Goal: Information Seeking & Learning: Learn about a topic

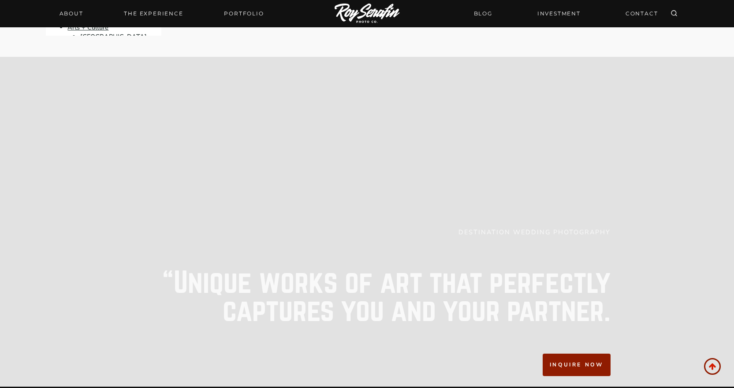
scroll to position [9124, 0]
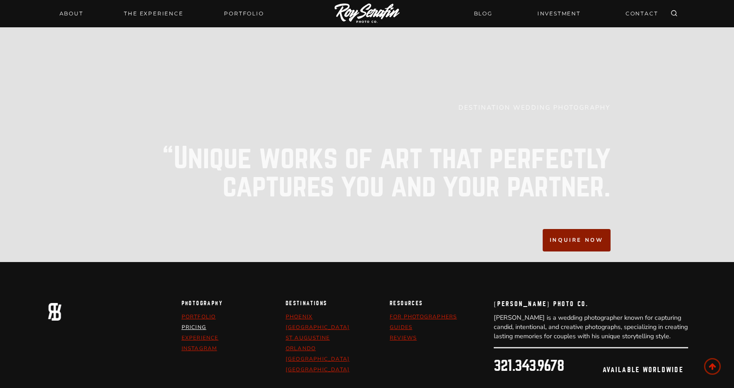
click at [194, 324] on link "pricing" at bounding box center [194, 327] width 25 height 7
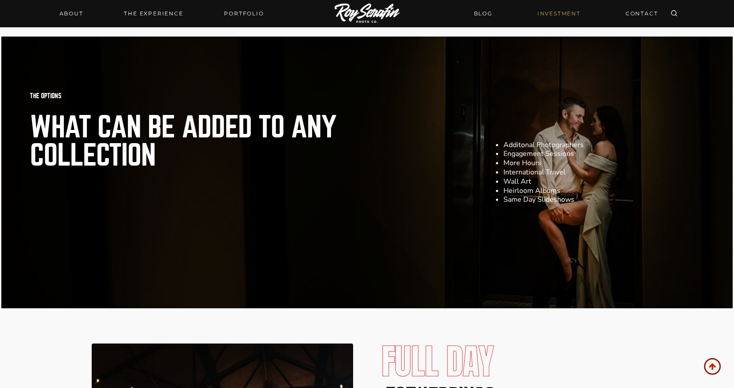
scroll to position [1234, 0]
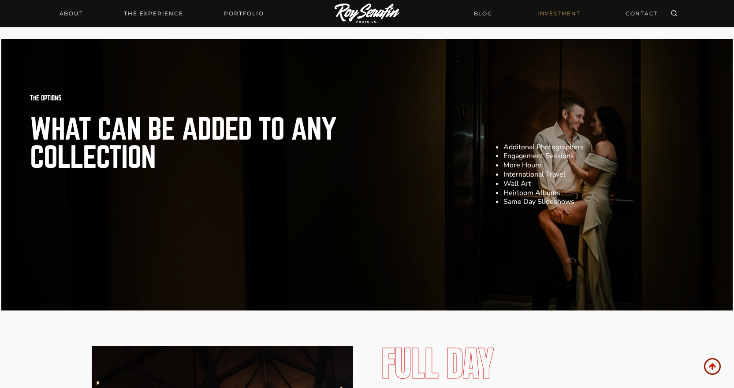
click at [562, 161] on li "Engagement Sessions" at bounding box center [603, 156] width 201 height 9
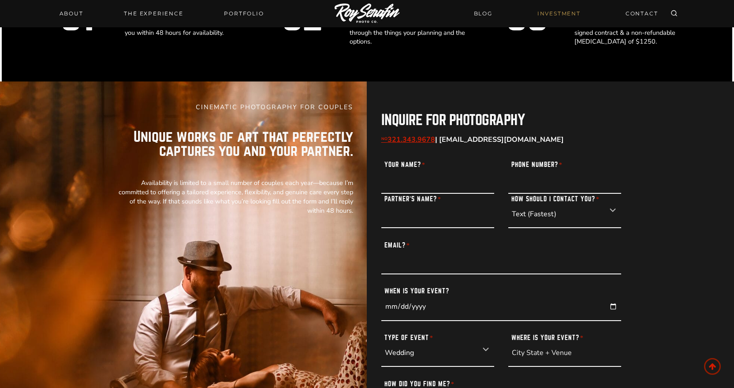
scroll to position [2422, 0]
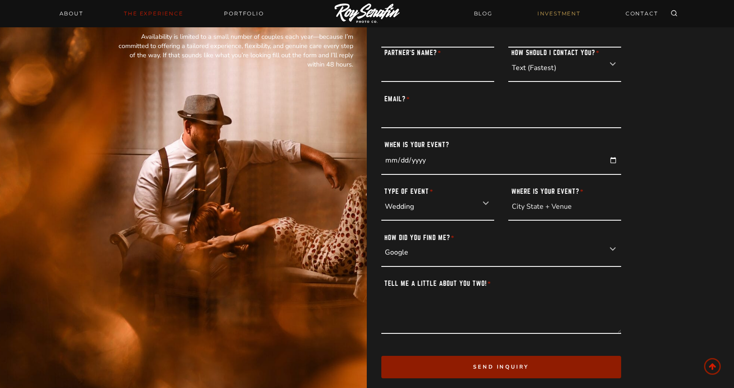
click at [161, 13] on link "THE EXPERIENCE" at bounding box center [154, 13] width 70 height 12
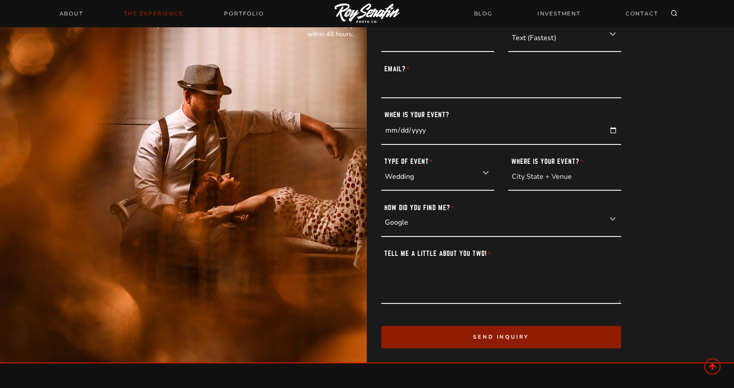
scroll to position [3624, 0]
